Goal: Navigation & Orientation: Find specific page/section

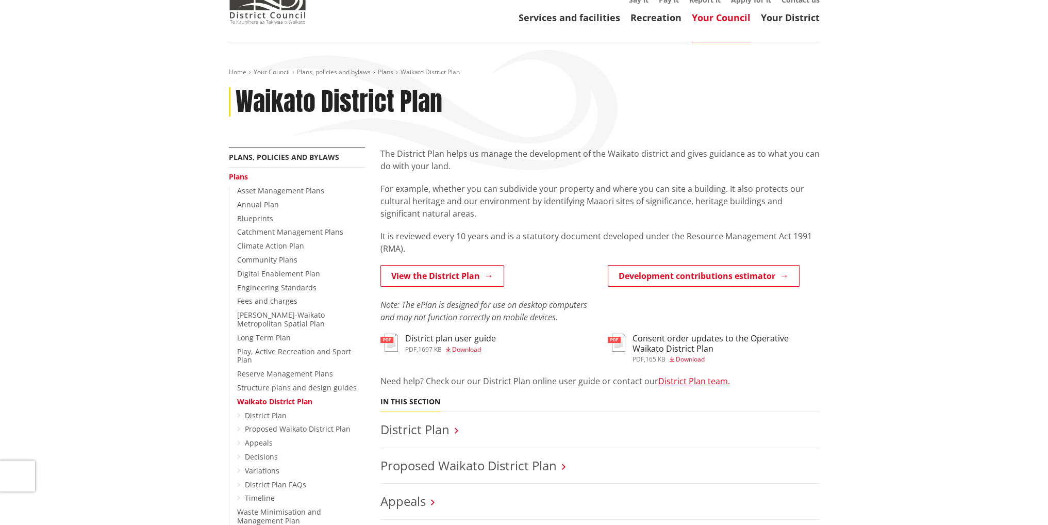
scroll to position [155, 0]
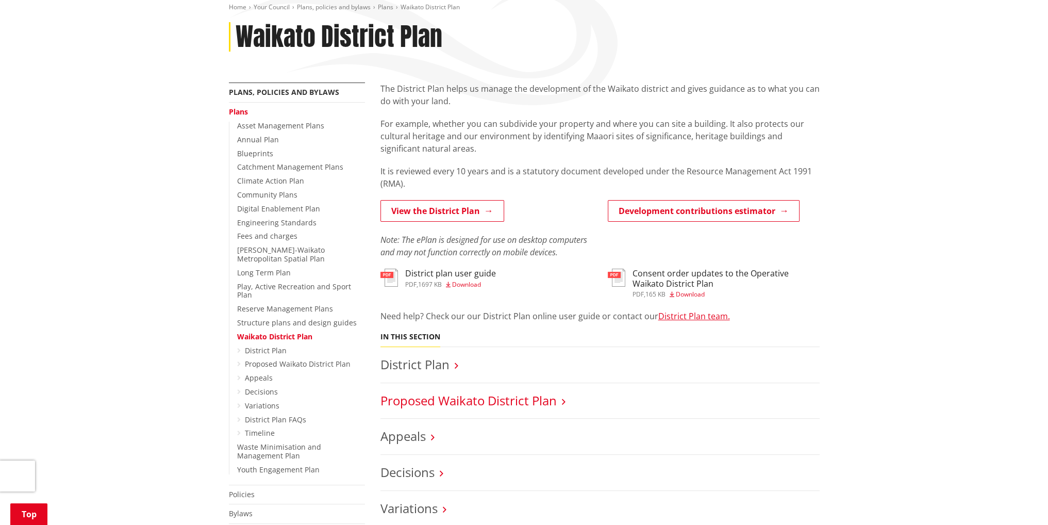
click at [415, 401] on link "Proposed Waikato District Plan" at bounding box center [469, 400] width 176 height 17
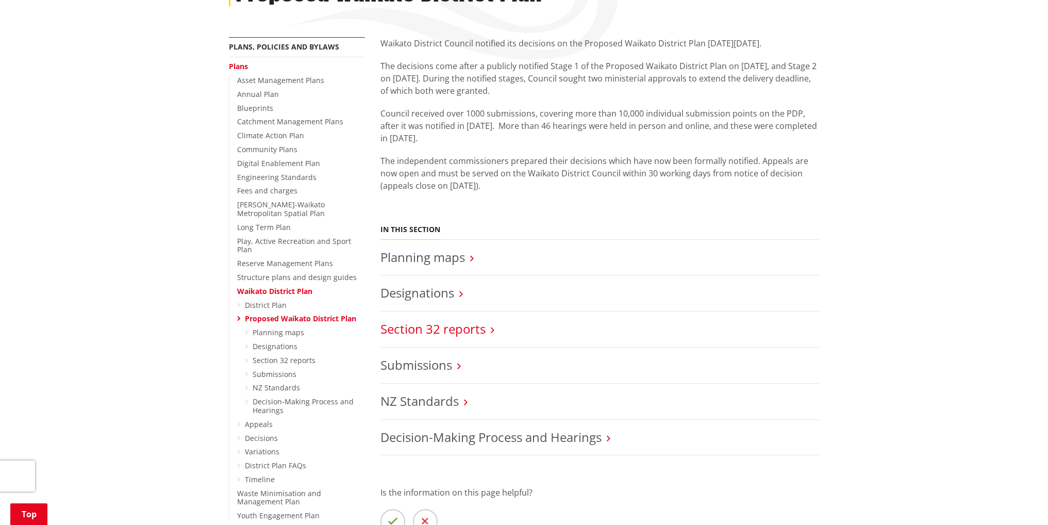
scroll to position [206, 0]
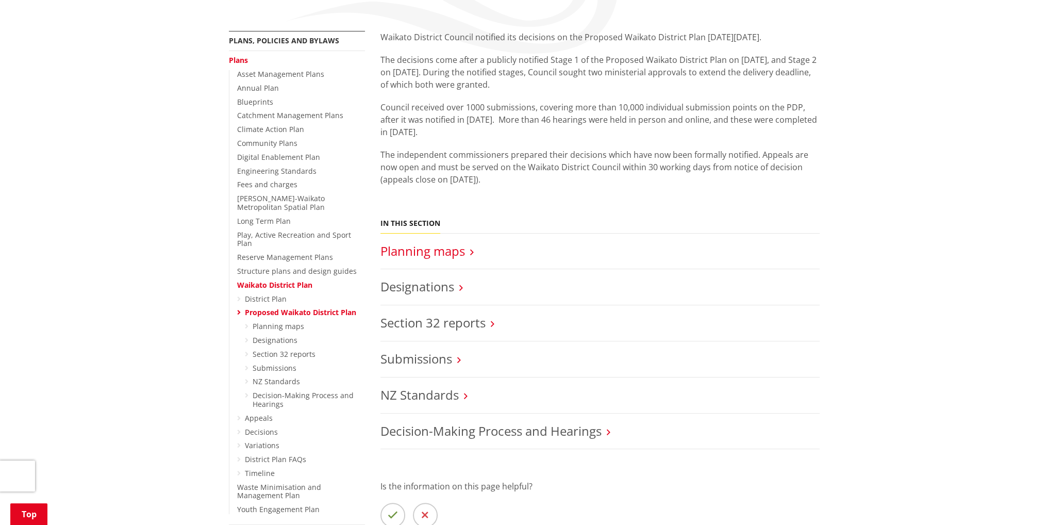
click at [451, 247] on link "Planning maps" at bounding box center [423, 250] width 85 height 17
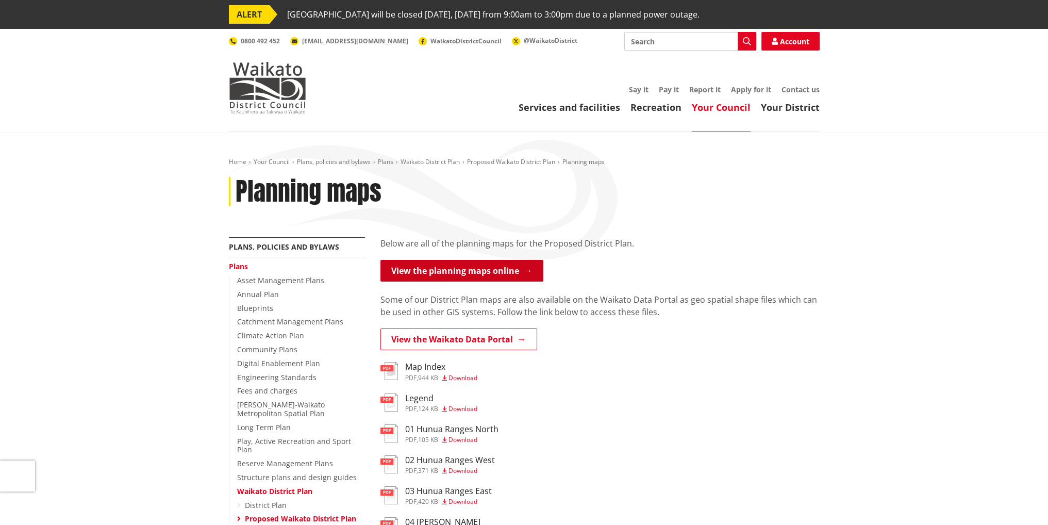
click at [468, 275] on link "View the planning maps online" at bounding box center [462, 271] width 163 height 22
